Goal: Check status: Check status

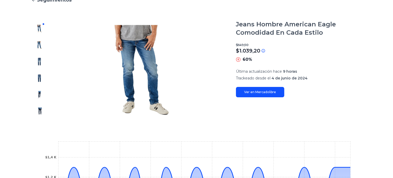
scroll to position [77, 0]
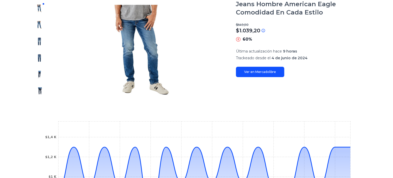
click at [40, 57] on img at bounding box center [39, 58] width 8 height 8
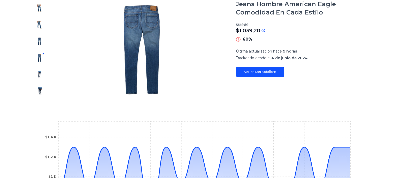
click at [42, 44] on img at bounding box center [39, 41] width 8 height 8
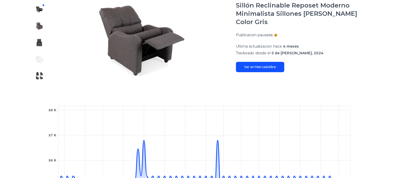
scroll to position [155, 0]
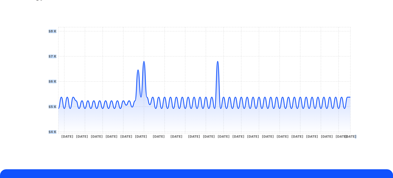
drag, startPoint x: 333, startPoint y: 120, endPoint x: 352, endPoint y: 124, distance: 19.4
click at [352, 124] on icon "29 Aug 24 4 Sep 24 6 Sep 24 9 Sep 24 19 Sep 24 2 Oct 24 17 Dec 24 26 Dec 24 31 …" at bounding box center [197, 84] width 310 height 116
drag, startPoint x: 355, startPoint y: 137, endPoint x: 346, endPoint y: 134, distance: 10.2
click at [355, 137] on tspan "22 Aug 25" at bounding box center [350, 137] width 12 height 4
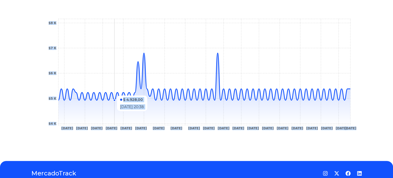
scroll to position [185, 0]
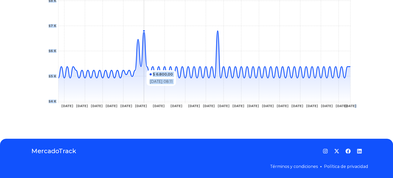
click at [145, 88] on icon at bounding box center [204, 67] width 292 height 72
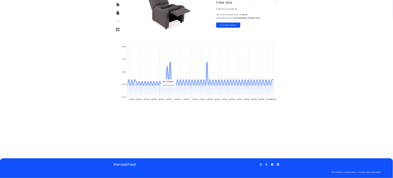
scroll to position [99, 0]
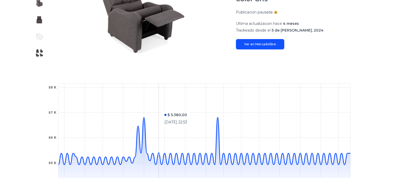
drag, startPoint x: 161, startPoint y: 108, endPoint x: 221, endPoint y: 115, distance: 60.4
click at [216, 115] on icon "29 Aug 24 4 Sep 24 6 Sep 24 9 Sep 24 19 Sep 24 2 Oct 24 17 Dec 24 26 Dec 24 31 …" at bounding box center [197, 140] width 310 height 116
click at [221, 116] on icon "29 Aug 24 4 Sep 24 6 Sep 24 9 Sep 24 19 Sep 24 2 Oct 24 17 Dec 24 26 Dec 24 31 …" at bounding box center [197, 140] width 310 height 116
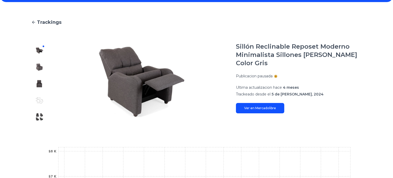
scroll to position [21, 0]
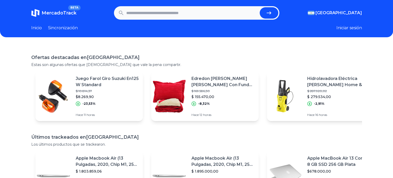
click at [70, 91] on img at bounding box center [53, 96] width 36 height 36
click at [36, 27] on font "Inicio" at bounding box center [36, 27] width 11 height 5
click at [38, 27] on font "Inicio" at bounding box center [36, 27] width 11 height 5
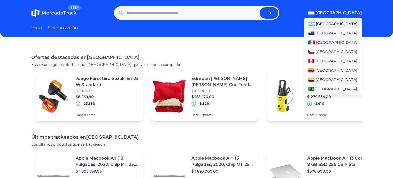
click at [314, 12] on img "button" at bounding box center [311, 13] width 7 height 4
click at [323, 44] on font "México" at bounding box center [337, 42] width 42 height 5
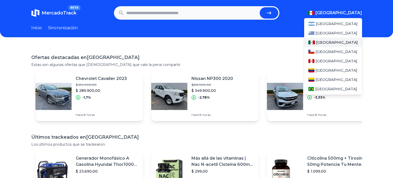
click at [321, 44] on font "México" at bounding box center [337, 42] width 42 height 5
click at [323, 43] on font "México" at bounding box center [337, 42] width 42 height 5
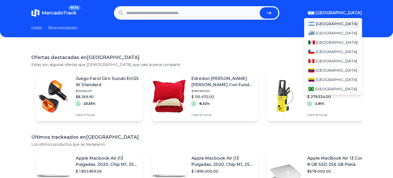
click at [350, 14] on font "[GEOGRAPHIC_DATA]" at bounding box center [338, 12] width 46 height 5
click at [328, 44] on font "México" at bounding box center [337, 42] width 42 height 5
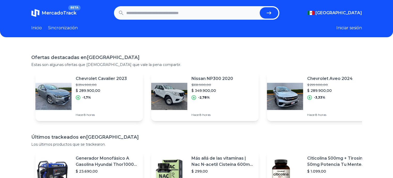
click at [345, 27] on font "Iniciar sesión" at bounding box center [349, 27] width 26 height 5
click at [54, 27] on link "Sincronizacion" at bounding box center [63, 28] width 30 height 6
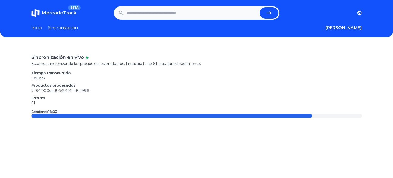
click at [68, 27] on link "Sincronizacion" at bounding box center [63, 28] width 30 height 6
click at [40, 30] on link "Inicio" at bounding box center [36, 28] width 11 height 6
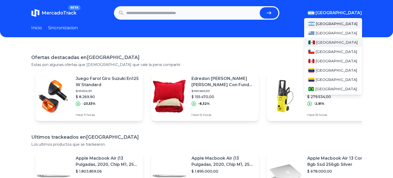
click at [328, 41] on span "[GEOGRAPHIC_DATA]" at bounding box center [337, 42] width 42 height 5
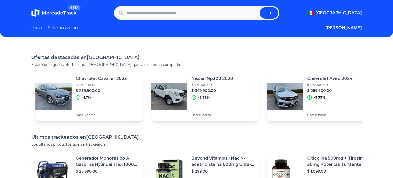
click at [163, 15] on input "text" at bounding box center [191, 12] width 131 height 11
click at [164, 12] on input "text" at bounding box center [191, 12] width 131 height 11
paste input "**********"
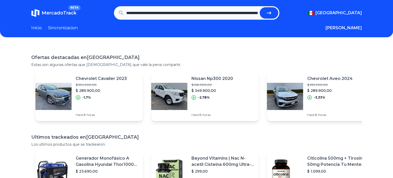
click at [269, 13] on icon "submit" at bounding box center [269, 13] width 6 height 6
type input "**********"
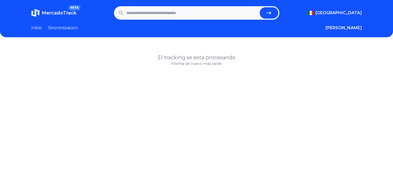
click at [179, 14] on input "text" at bounding box center [191, 12] width 131 height 11
paste input "**********"
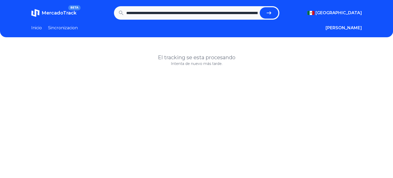
scroll to position [0, 159]
click at [260, 7] on button "submit" at bounding box center [269, 12] width 19 height 11
type input "**********"
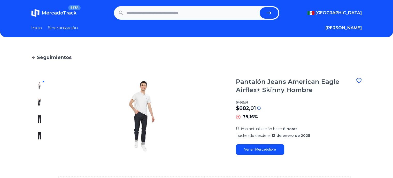
click at [54, 56] on font "Seguimientos" at bounding box center [54, 57] width 35 height 6
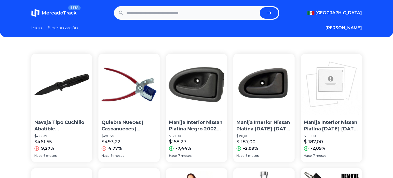
click at [70, 29] on font "Sincronización" at bounding box center [63, 27] width 30 height 5
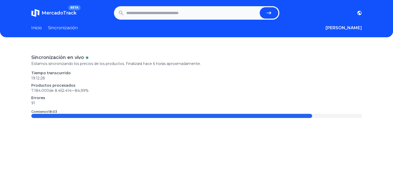
click at [40, 26] on font "Inicio" at bounding box center [36, 27] width 11 height 5
